Goal: Check status

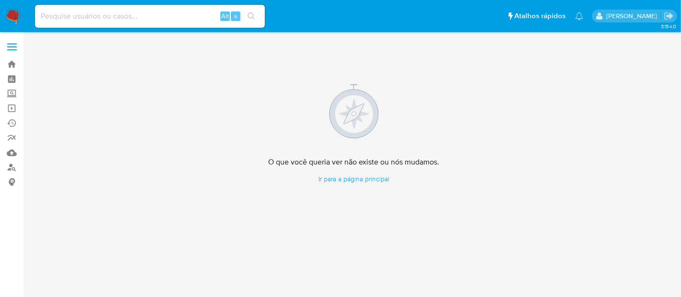
click at [73, 20] on input at bounding box center [150, 16] width 230 height 12
paste input "BAZrzcm4TkaBZsx7JqSQzb4F"
type input "BAZrzcm4TkaBZsx7JqSQzb4F"
click at [251, 15] on icon "search-icon" at bounding box center [252, 16] width 8 height 8
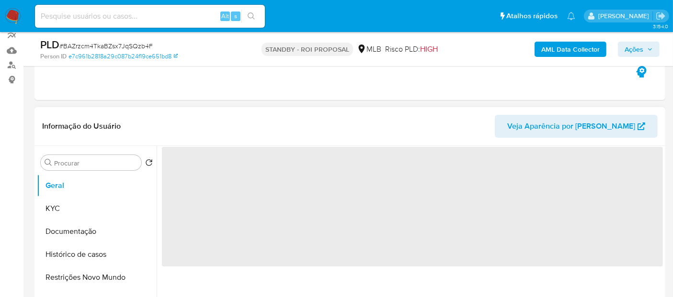
scroll to position [106, 0]
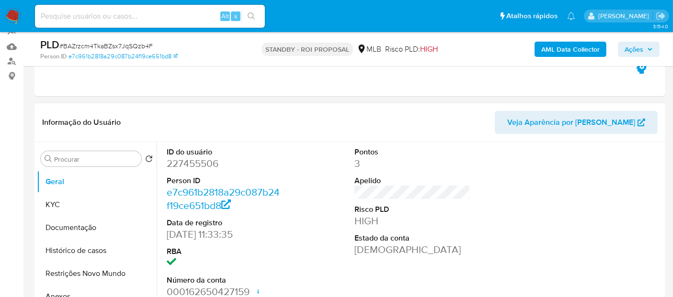
select select "10"
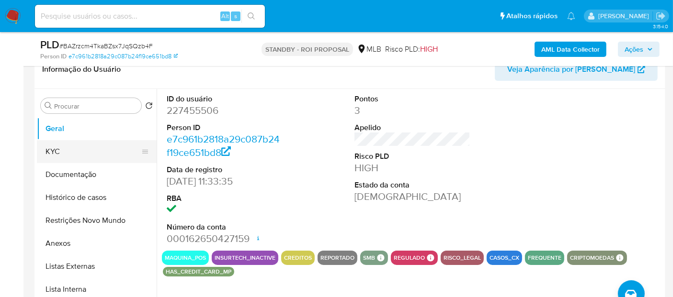
click at [83, 154] on button "KYC" at bounding box center [93, 151] width 112 height 23
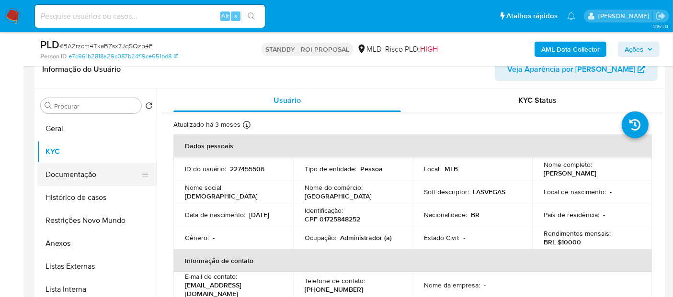
click at [94, 174] on button "Documentação" at bounding box center [93, 174] width 112 height 23
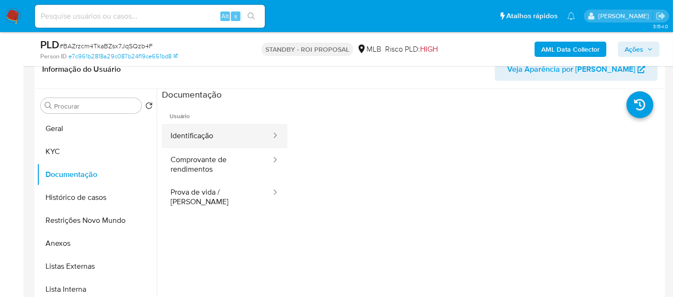
click at [218, 133] on button "Identificação" at bounding box center [217, 136] width 110 height 24
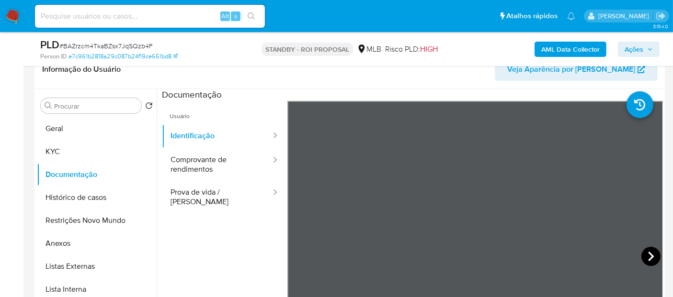
click at [647, 252] on icon at bounding box center [650, 256] width 19 height 19
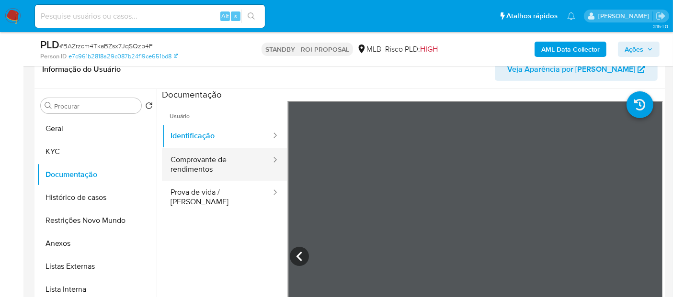
click at [201, 165] on button "Comprovante de rendimentos" at bounding box center [217, 164] width 110 height 33
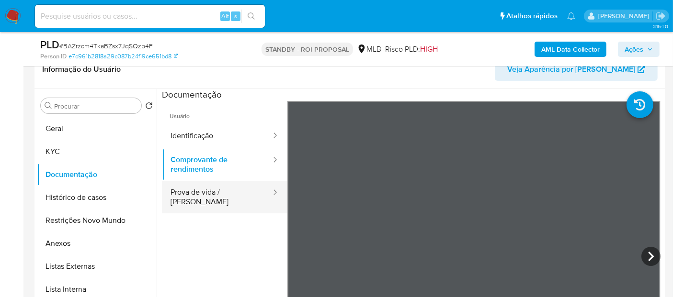
click at [223, 188] on button "Prova de vida / [PERSON_NAME]" at bounding box center [217, 197] width 110 height 33
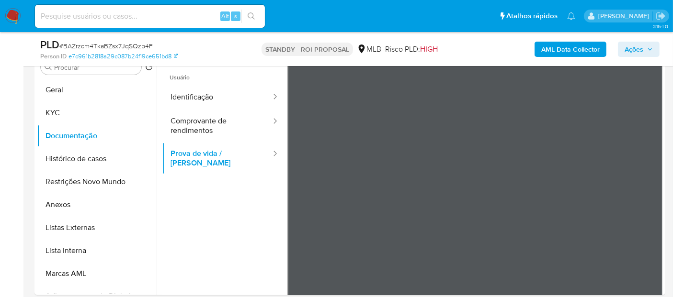
scroll to position [196, 0]
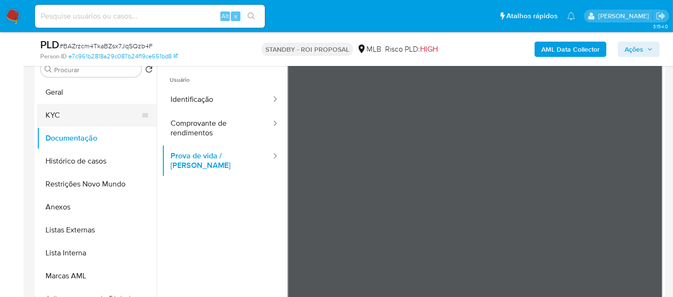
drag, startPoint x: 57, startPoint y: 93, endPoint x: 148, endPoint y: 104, distance: 90.8
click at [58, 93] on button "Geral" at bounding box center [97, 92] width 120 height 23
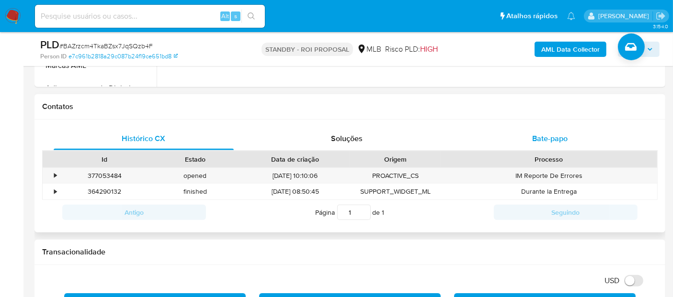
scroll to position [355, 0]
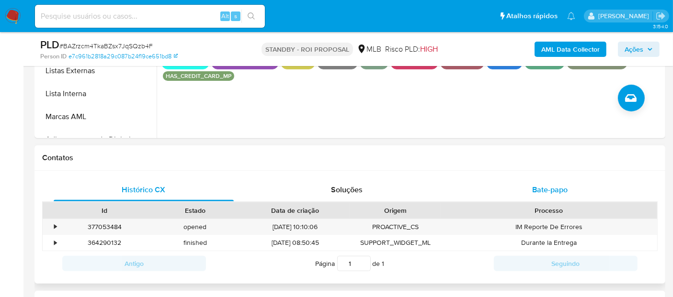
click at [544, 189] on span "Bate-papo" at bounding box center [549, 189] width 35 height 11
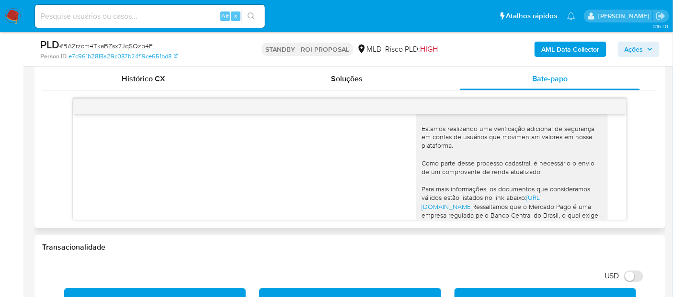
scroll to position [23, 0]
